Goal: Task Accomplishment & Management: Use online tool/utility

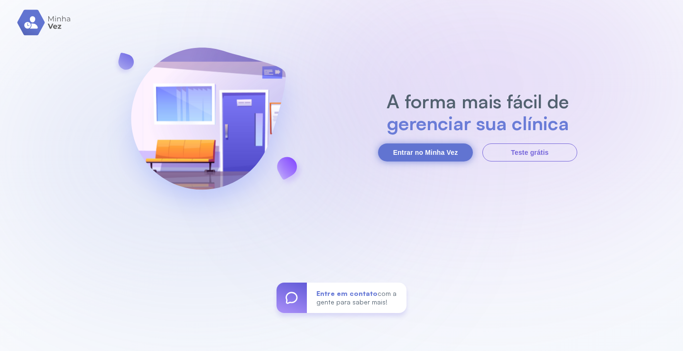
drag, startPoint x: 426, startPoint y: 151, endPoint x: 413, endPoint y: 158, distance: 14.2
click at [423, 152] on button "Entrar no Minha Vez" at bounding box center [425, 152] width 95 height 18
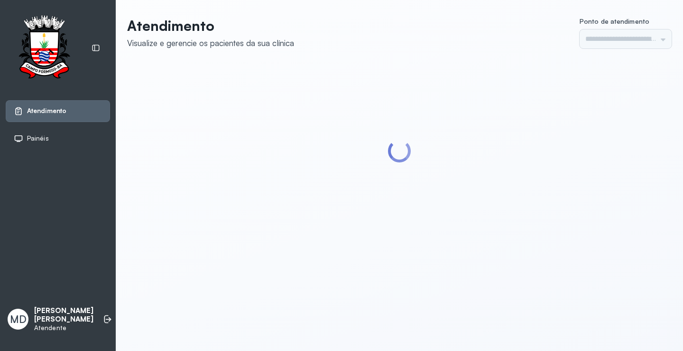
type input "*********"
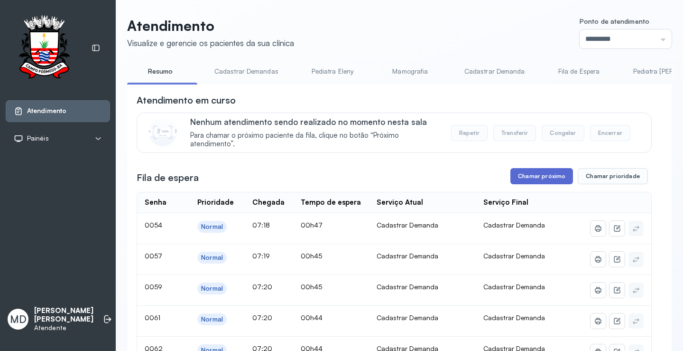
click at [538, 177] on button "Chamar próximo" at bounding box center [542, 176] width 63 height 16
click at [543, 177] on button "Chamar próximo" at bounding box center [542, 176] width 63 height 16
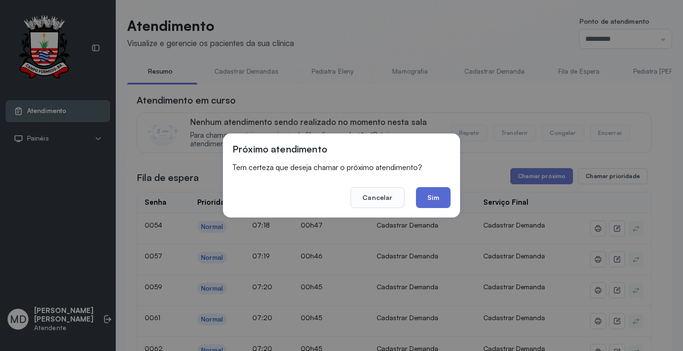
click at [439, 203] on button "Sim" at bounding box center [433, 197] width 35 height 21
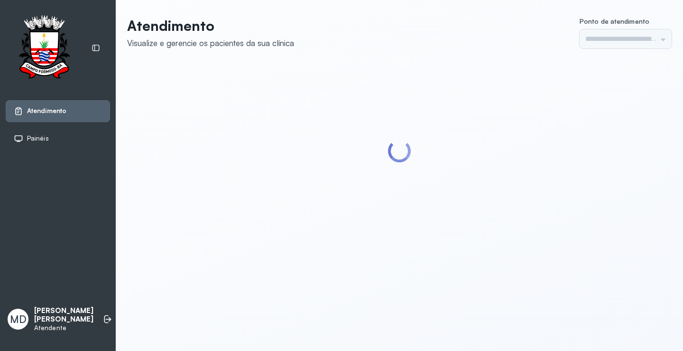
type input "*********"
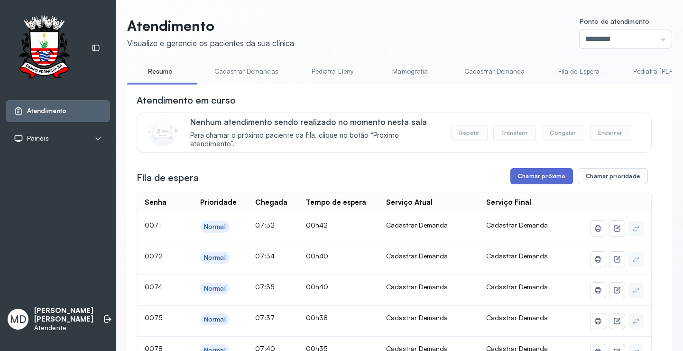
click at [557, 178] on button "Chamar próximo" at bounding box center [542, 176] width 63 height 16
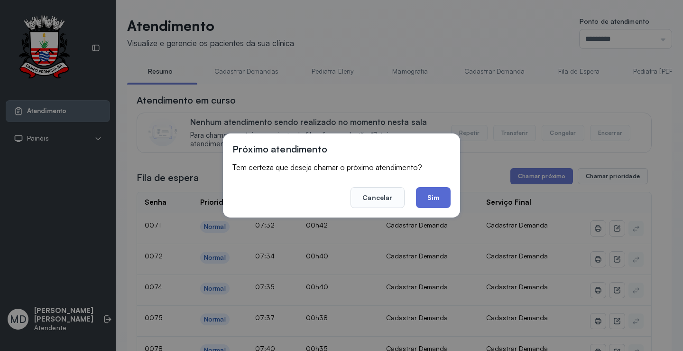
click at [444, 194] on button "Sim" at bounding box center [433, 197] width 35 height 21
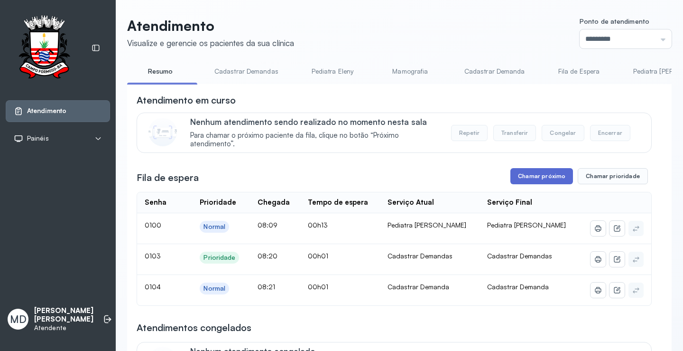
click at [545, 177] on button "Chamar próximo" at bounding box center [542, 176] width 63 height 16
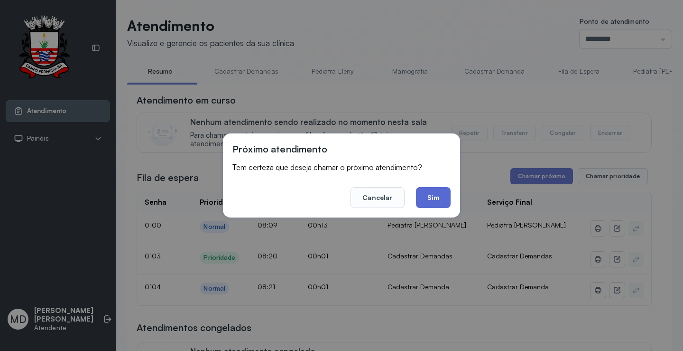
click at [433, 193] on button "Sim" at bounding box center [433, 197] width 35 height 21
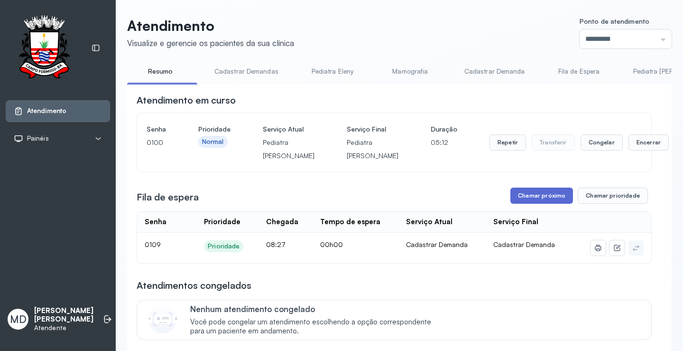
click at [547, 204] on button "Chamar próximo" at bounding box center [542, 195] width 63 height 16
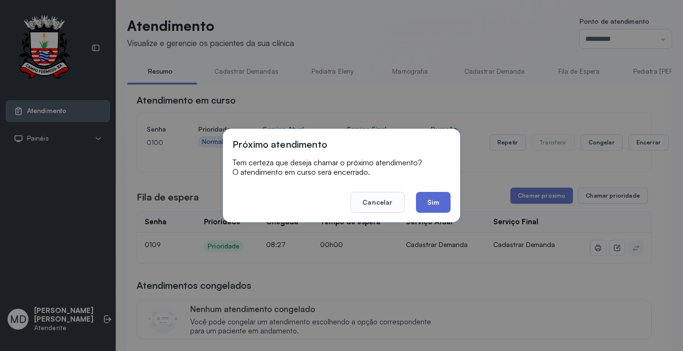
click at [429, 194] on button "Sim" at bounding box center [433, 202] width 35 height 21
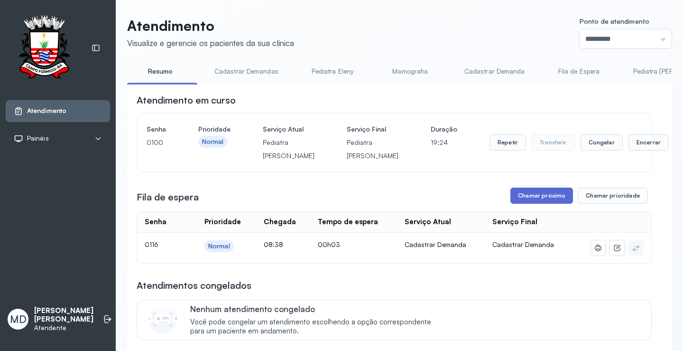
click at [548, 204] on button "Chamar próximo" at bounding box center [542, 195] width 63 height 16
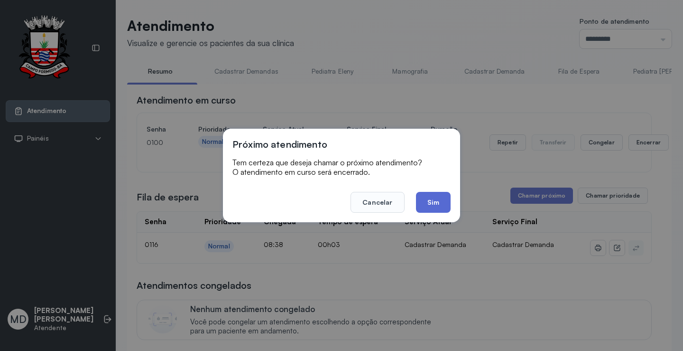
click at [443, 196] on button "Sim" at bounding box center [433, 202] width 35 height 21
